Goal: Information Seeking & Learning: Learn about a topic

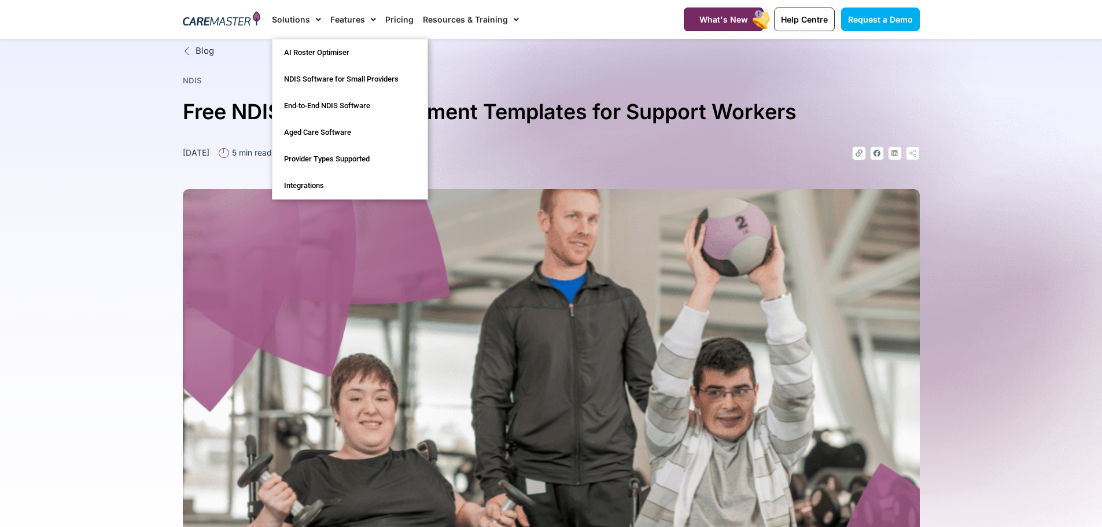
click at [348, 19] on link "Features" at bounding box center [353, 19] width 46 height 39
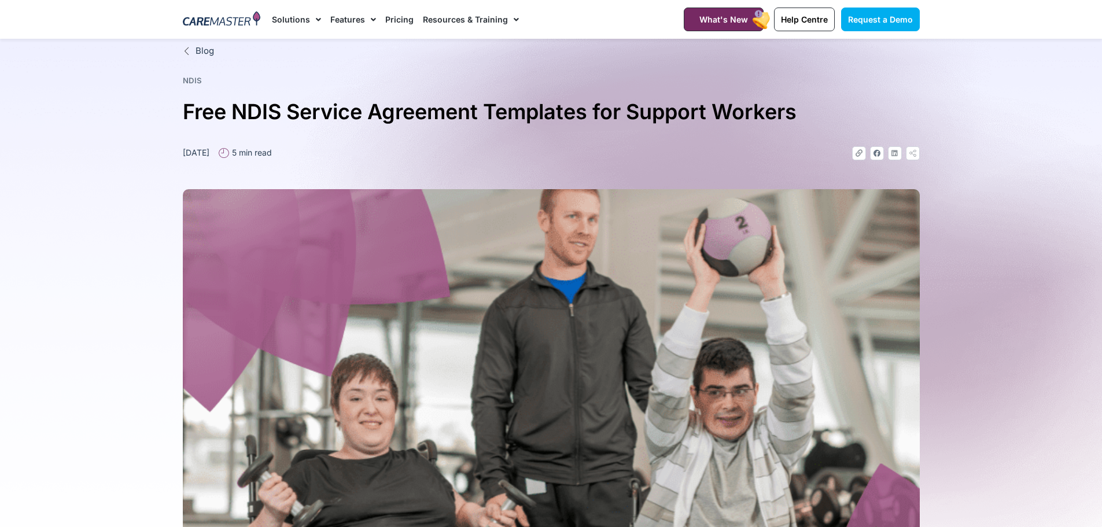
click at [316, 15] on span "Menu" at bounding box center [315, 20] width 11 height 20
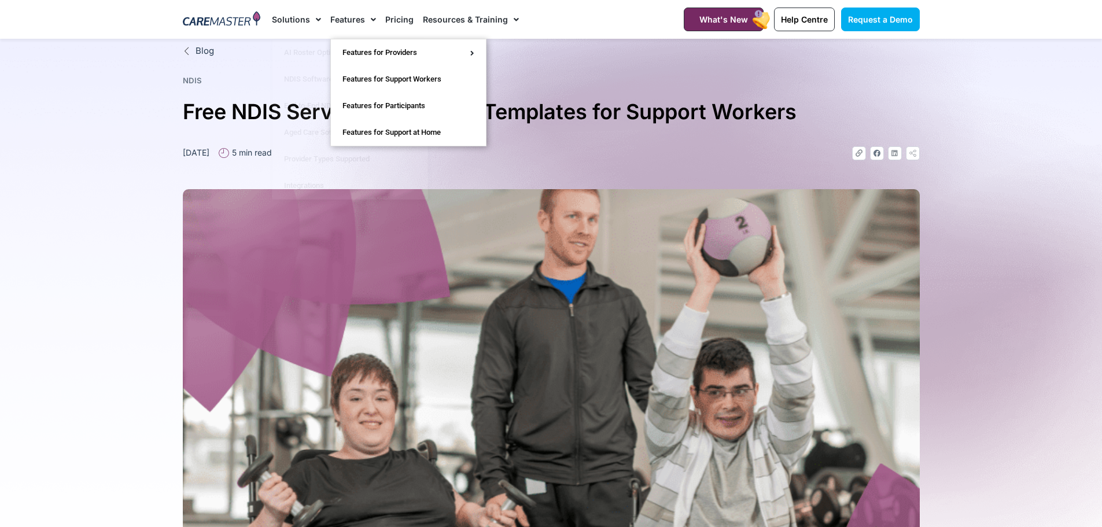
click at [370, 21] on span "Menu" at bounding box center [370, 20] width 11 height 20
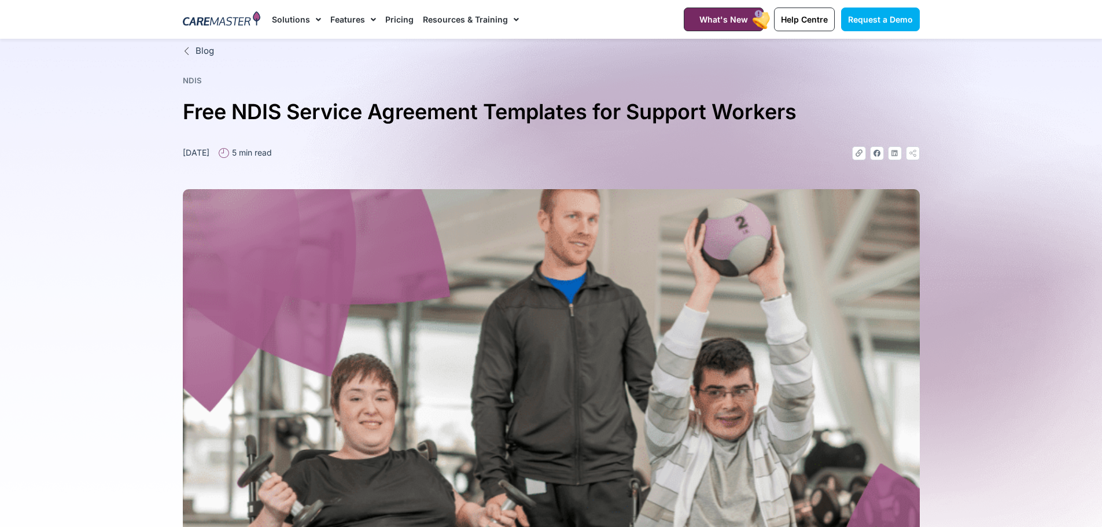
click at [370, 21] on span "Menu" at bounding box center [370, 20] width 11 height 20
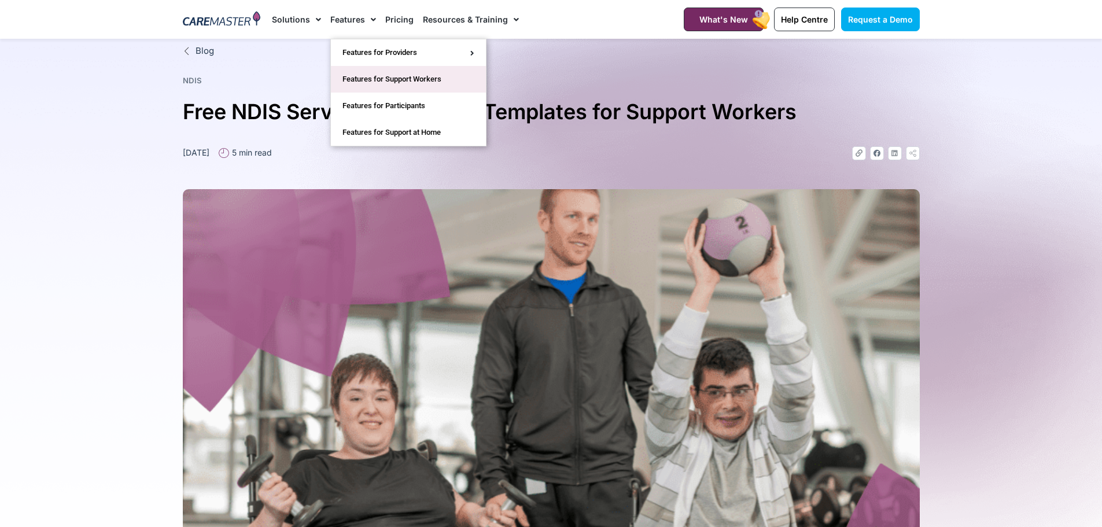
click at [380, 79] on link "Features for Support Workers" at bounding box center [408, 79] width 155 height 27
